Goal: Task Accomplishment & Management: Manage account settings

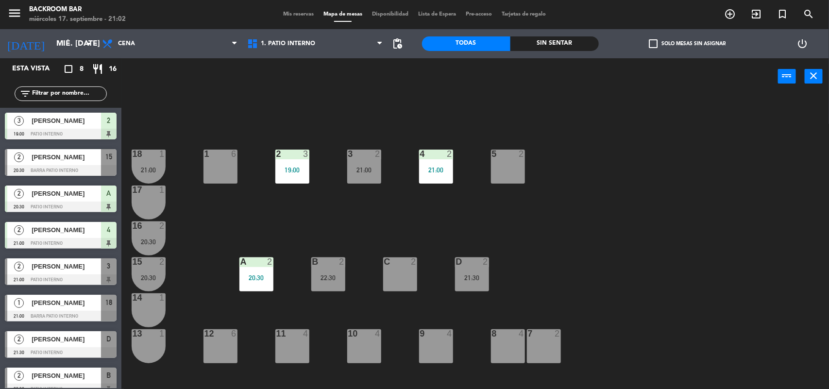
click at [71, 273] on div "[PERSON_NAME]" at bounding box center [66, 266] width 70 height 16
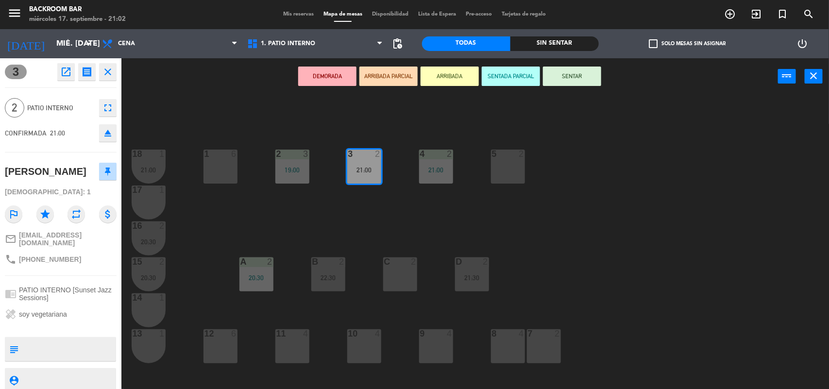
scroll to position [25, 0]
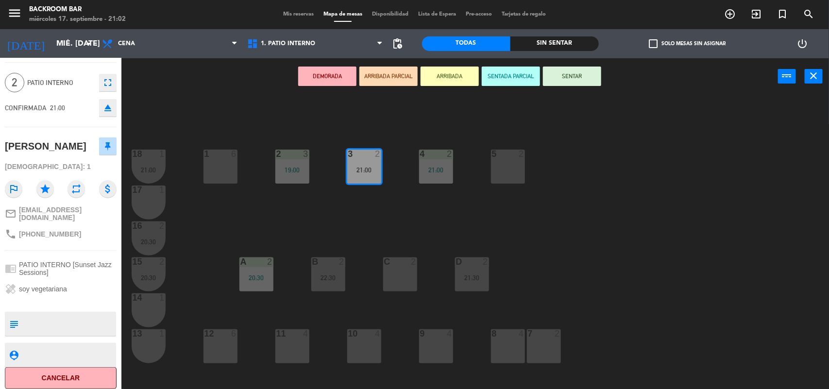
click at [179, 103] on div "1 6 2 3 19:00 3 2 21:00 4 2 21:00 5 2 18 1 21:00 17 1 16 2 20:30 D 2 21:30 C 2 …" at bounding box center [480, 243] width 700 height 294
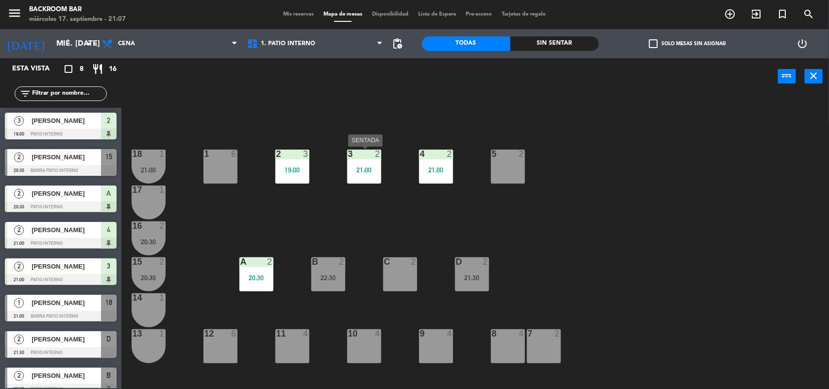
click at [356, 168] on div "21:00" at bounding box center [364, 170] width 34 height 7
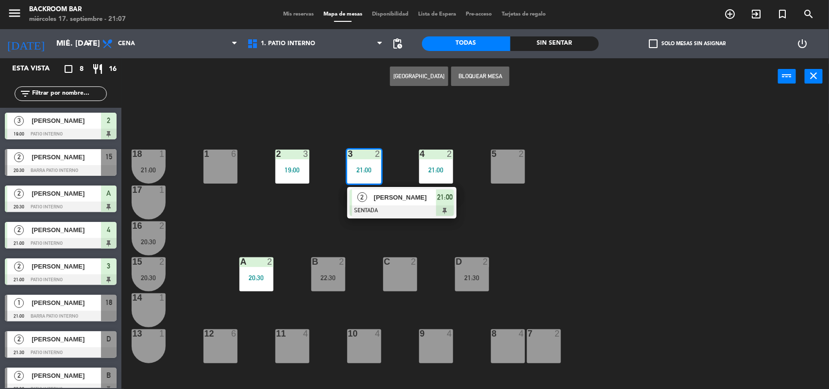
click at [404, 209] on div at bounding box center [402, 210] width 104 height 11
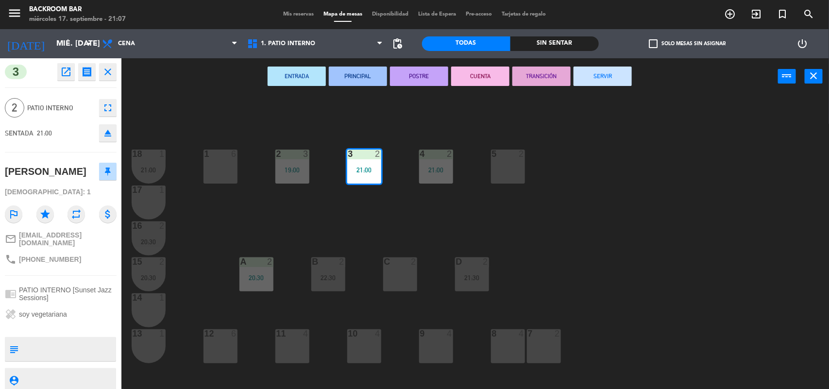
click at [64, 73] on icon "open_in_new" at bounding box center [66, 72] width 12 height 12
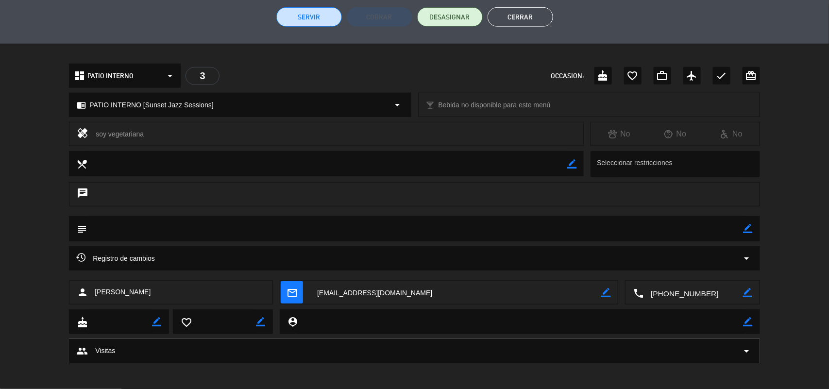
scroll to position [246, 0]
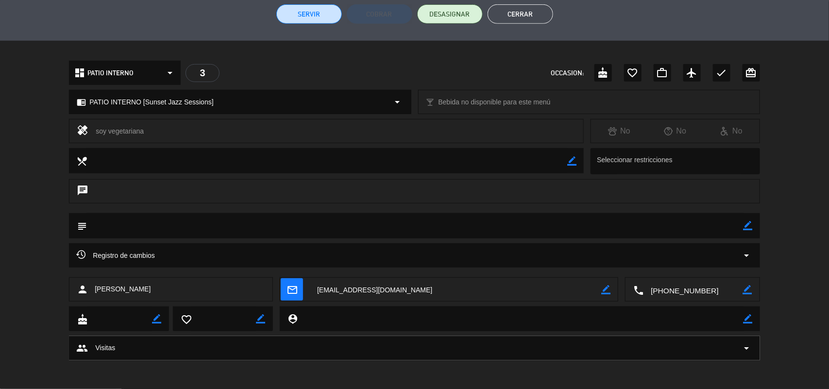
click at [746, 255] on icon "arrow_drop_down" at bounding box center [747, 256] width 12 height 12
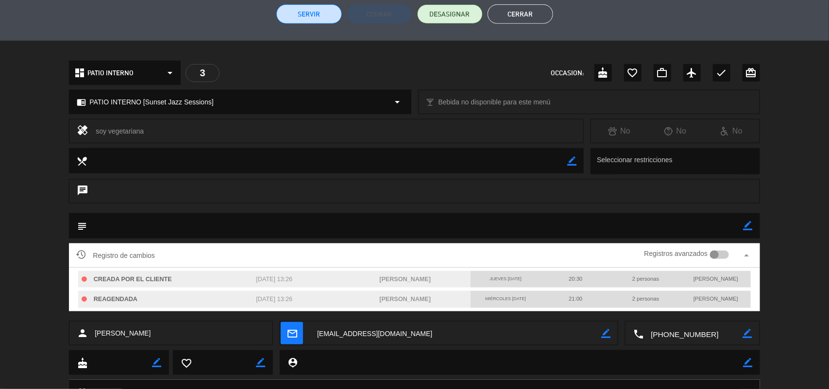
click at [717, 252] on div at bounding box center [714, 255] width 9 height 9
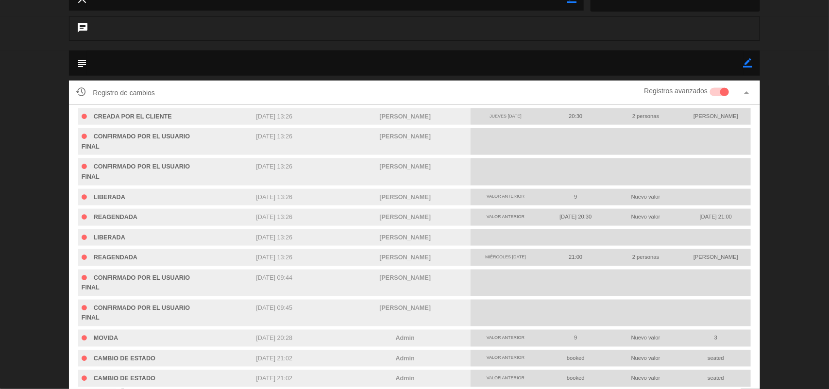
scroll to position [428, 0]
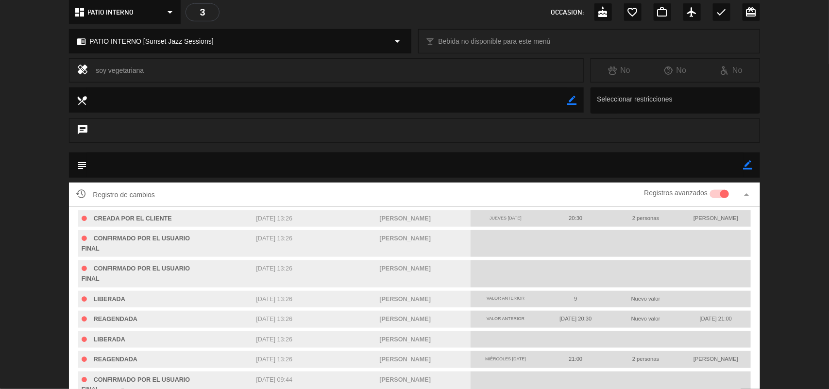
click at [771, 162] on div "subject border_color" at bounding box center [414, 168] width 829 height 30
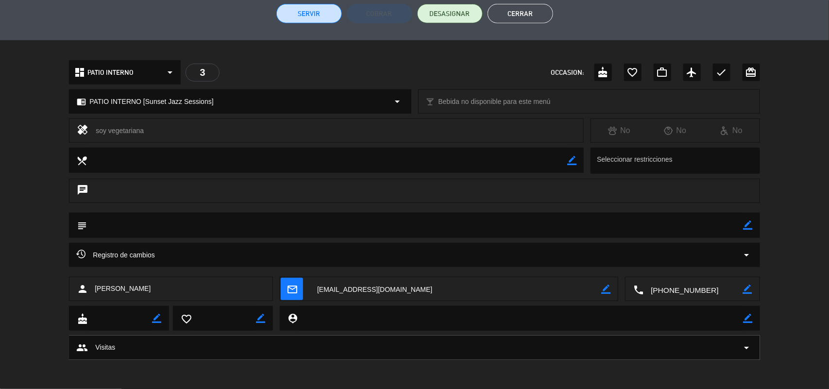
scroll to position [246, 0]
click at [492, 18] on button "Cerrar" at bounding box center [521, 13] width 66 height 19
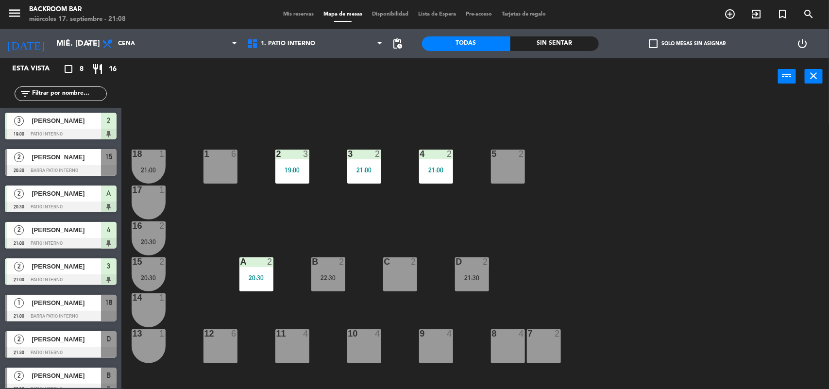
click at [531, 12] on span "Tarjetas de regalo" at bounding box center [524, 14] width 54 height 5
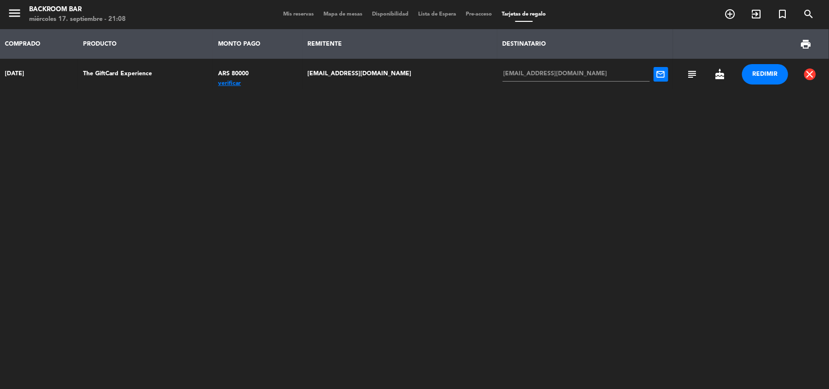
click at [758, 76] on button "REDIMIR" at bounding box center [765, 74] width 46 height 20
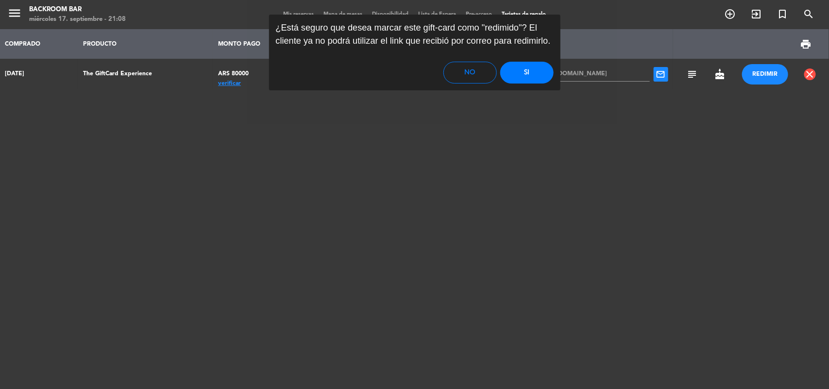
click at [470, 71] on button "No" at bounding box center [470, 73] width 53 height 22
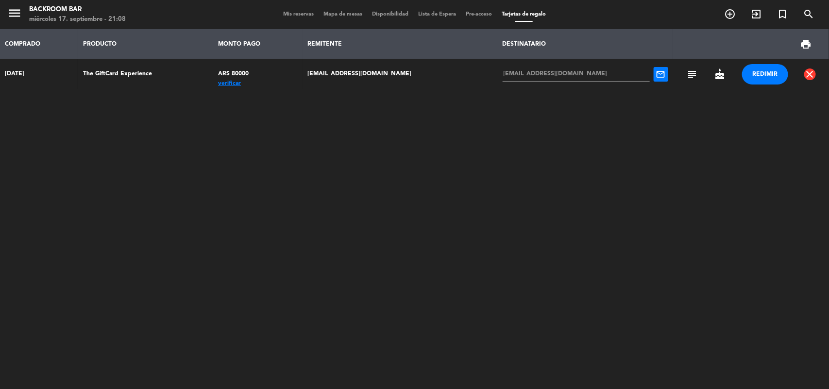
click at [144, 71] on td "The GiftCard Experience" at bounding box center [145, 74] width 135 height 31
click at [14, 68] on td "[DATE]" at bounding box center [39, 74] width 78 height 31
click at [239, 69] on div "ARS 80000" at bounding box center [257, 73] width 79 height 19
drag, startPoint x: 392, startPoint y: 75, endPoint x: 535, endPoint y: 70, distance: 143.9
click at [391, 75] on td "[EMAIL_ADDRESS][DOMAIN_NAME]" at bounding box center [400, 74] width 195 height 31
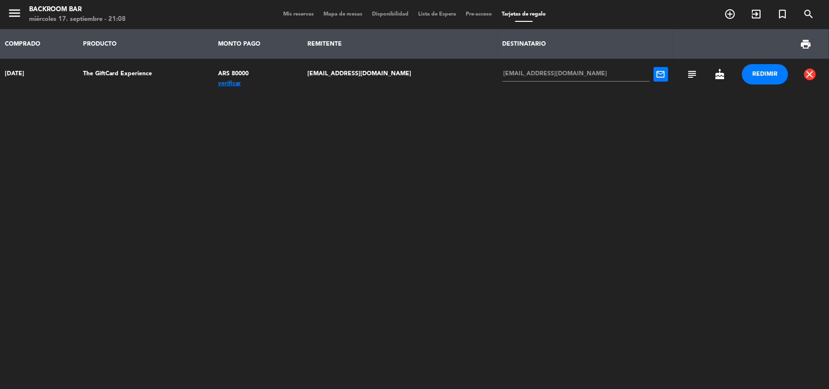
click at [686, 73] on span "subject" at bounding box center [692, 74] width 12 height 12
click at [453, 127] on div "COMPRADO PRODUCTO MONTO PAGO REMITENTE DESTINATARIO print [DATE] The GiftCard E…" at bounding box center [414, 168] width 829 height 279
click at [12, 14] on icon "menu" at bounding box center [14, 13] width 15 height 15
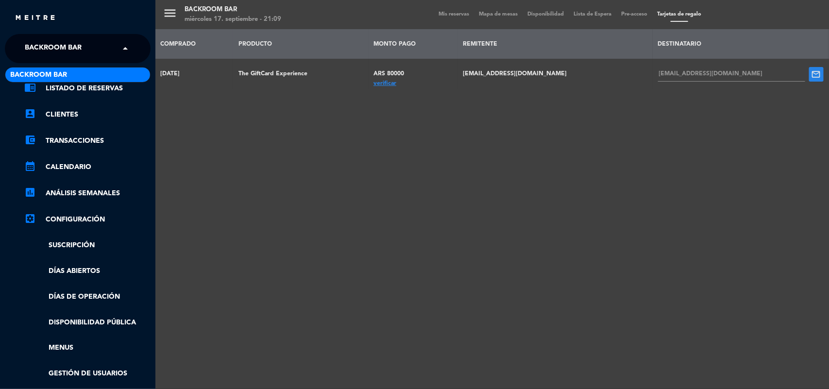
click at [122, 46] on span at bounding box center [128, 48] width 17 height 20
click at [455, 13] on div "menu Backroom Bar miércoles 17. septiembre - 21:09 Mis reservas Mapa de mesas D…" at bounding box center [569, 194] width 829 height 389
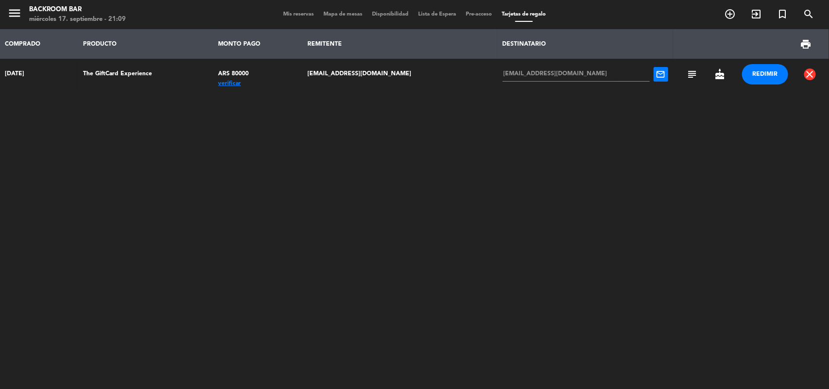
click at [295, 13] on span "Mis reservas" at bounding box center [298, 14] width 40 height 5
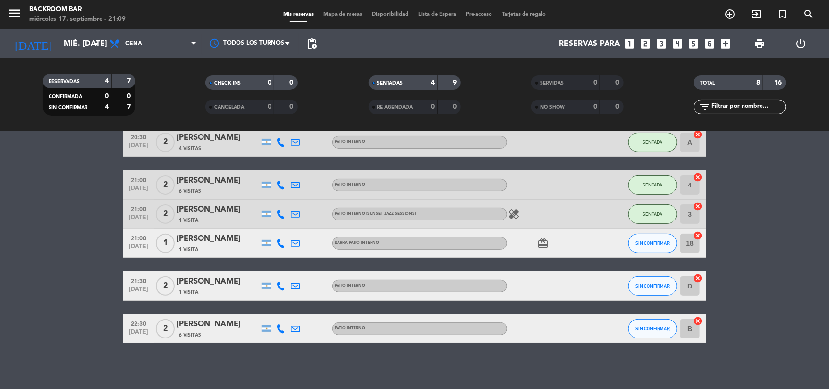
scroll to position [122, 0]
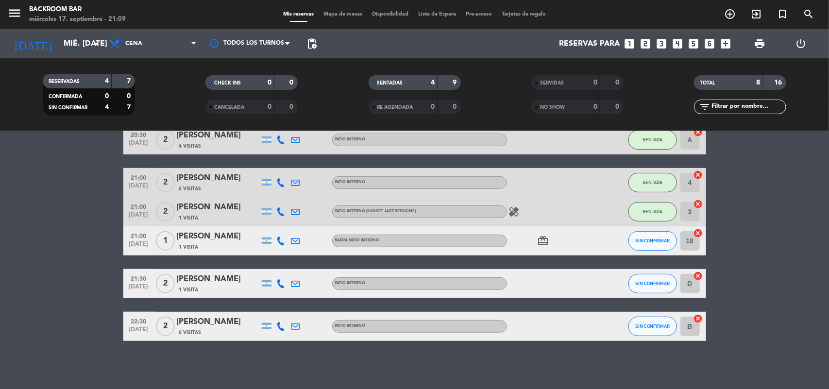
click at [516, 206] on icon "healing" at bounding box center [515, 212] width 12 height 12
click at [540, 209] on div "healing soy vegetariana" at bounding box center [550, 211] width 87 height 29
click at [352, 16] on span "Mapa de mesas" at bounding box center [343, 14] width 49 height 5
